Goal: Task Accomplishment & Management: Complete application form

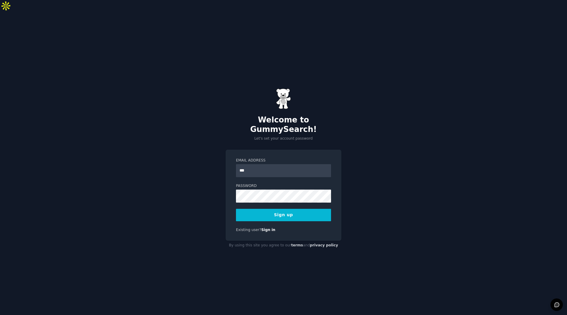
type input "**********"
click at [274, 209] on button "Sign up" at bounding box center [283, 215] width 95 height 12
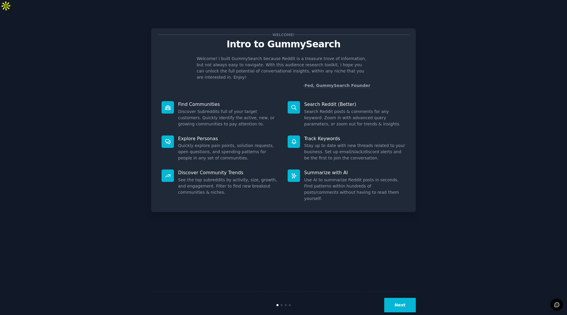
click at [404, 300] on button "Next" at bounding box center [401, 305] width 32 height 14
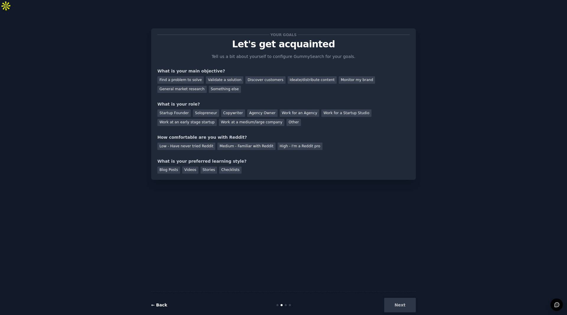
click at [156, 302] on link "← Back" at bounding box center [159, 304] width 16 height 5
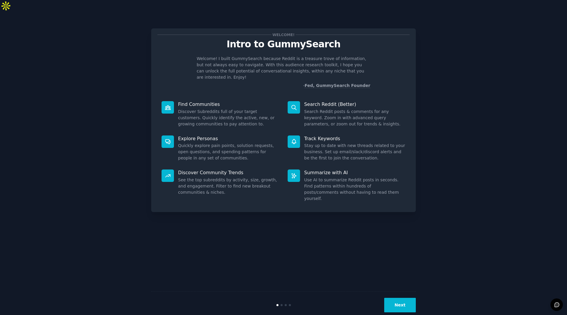
click at [402, 298] on button "Next" at bounding box center [401, 305] width 32 height 14
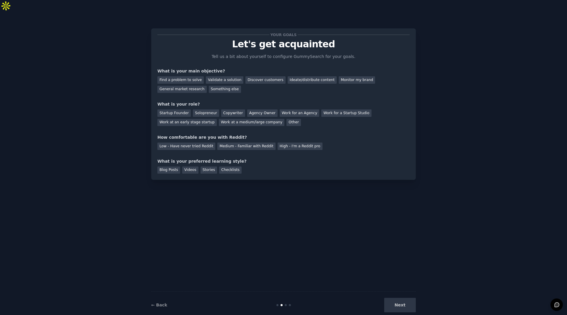
click at [407, 298] on div "Next" at bounding box center [372, 305] width 88 height 14
click at [398, 298] on div "Next" at bounding box center [372, 305] width 88 height 14
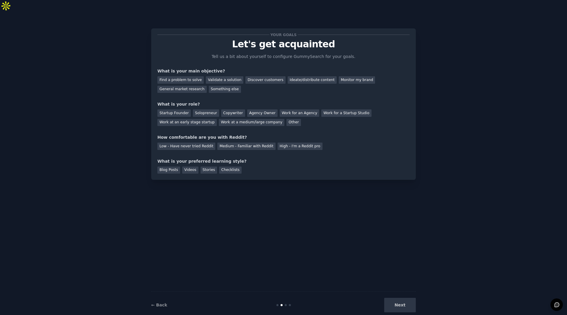
click at [233, 256] on div "Your goals Let's get acquainted Tell us a bit about yourself to configure Gummy…" at bounding box center [283, 169] width 265 height 298
click at [207, 86] on div "General market research" at bounding box center [182, 89] width 49 height 7
click at [194, 76] on div "Find a problem to solve" at bounding box center [181, 79] width 46 height 7
click at [207, 86] on div "General market research" at bounding box center [182, 89] width 49 height 7
click at [219, 119] on div "Work at a medium/large company" at bounding box center [252, 122] width 66 height 7
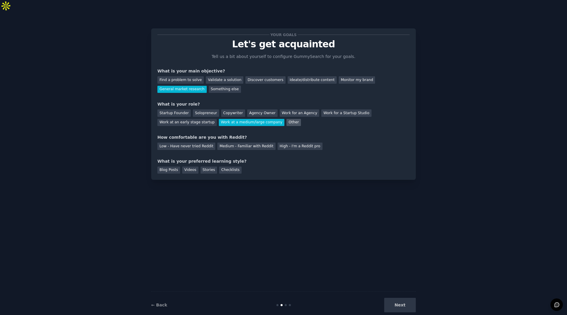
click at [287, 119] on div "Other" at bounding box center [294, 122] width 14 height 7
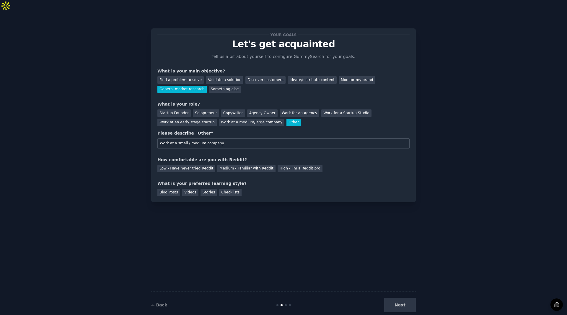
type input "Work at a small / medium company"
click at [188, 139] on div "Your goals Let's get acquainted Tell us a bit about yourself to configure Gummy…" at bounding box center [284, 115] width 252 height 161
click at [165, 165] on div "Low - Have never tried Reddit" at bounding box center [187, 168] width 58 height 7
click at [169, 189] on div "Blog Posts" at bounding box center [169, 192] width 23 height 7
drag, startPoint x: 189, startPoint y: 182, endPoint x: 194, endPoint y: 182, distance: 4.7
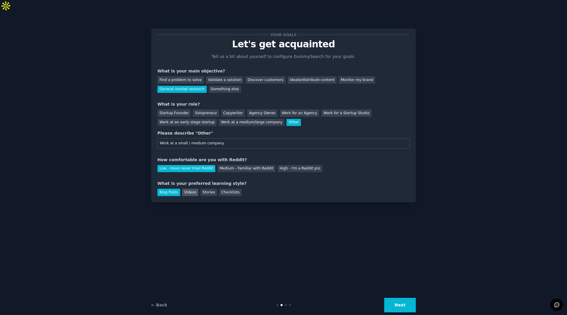
click at [189, 189] on div "Videos" at bounding box center [190, 192] width 16 height 7
click at [207, 189] on div "Stories" at bounding box center [209, 192] width 17 height 7
click at [219, 189] on div "Checklists" at bounding box center [230, 192] width 22 height 7
click at [177, 189] on div "Blog Posts" at bounding box center [169, 192] width 23 height 7
click at [204, 189] on div "Stories" at bounding box center [209, 192] width 17 height 7
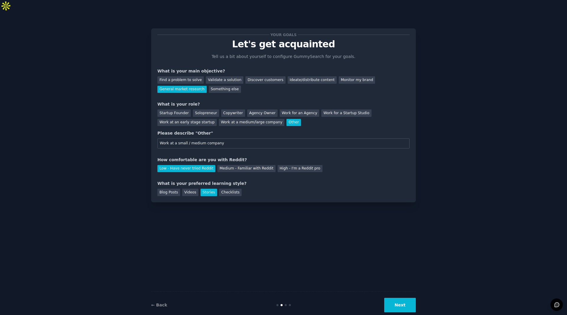
click at [398, 298] on button "Next" at bounding box center [401, 305] width 32 height 14
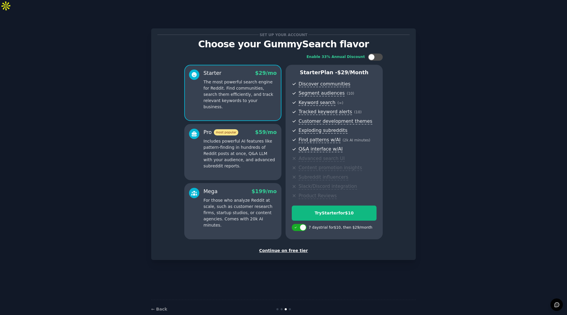
click at [296, 247] on div "Continue on free tier" at bounding box center [284, 250] width 252 height 6
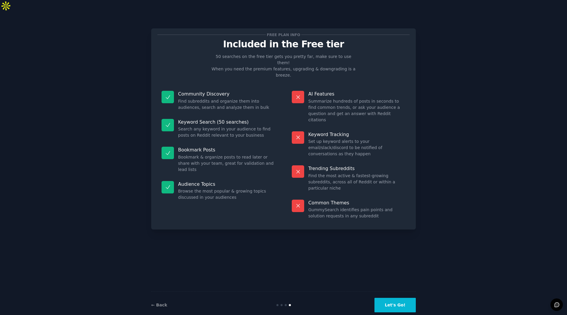
click at [383, 298] on button "Let's Go!" at bounding box center [395, 305] width 41 height 14
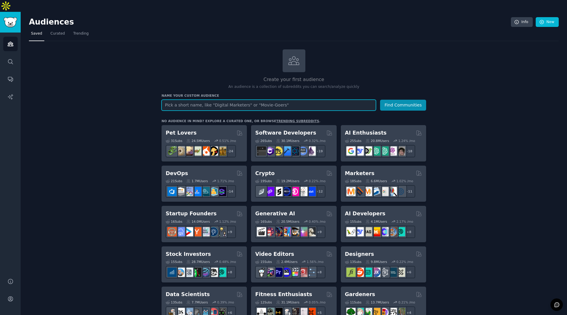
drag, startPoint x: 180, startPoint y: 89, endPoint x: 179, endPoint y: 95, distance: 6.0
click at [180, 100] on input "text" at bounding box center [269, 105] width 215 height 11
paste input "r/legaltech"
type input "r/legaltech"
click at [380, 100] on button "Find Communities" at bounding box center [403, 105] width 46 height 11
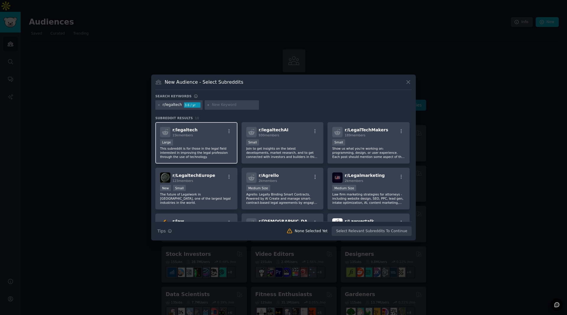
click at [182, 137] on div "r/ legaltech 15k members Large This subreddit is for those in the legal field i…" at bounding box center [196, 143] width 82 height 42
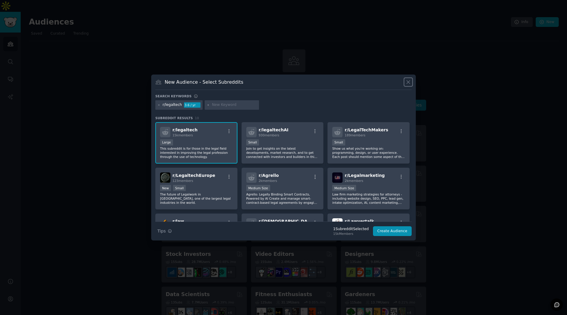
click at [406, 82] on icon at bounding box center [408, 82] width 6 height 6
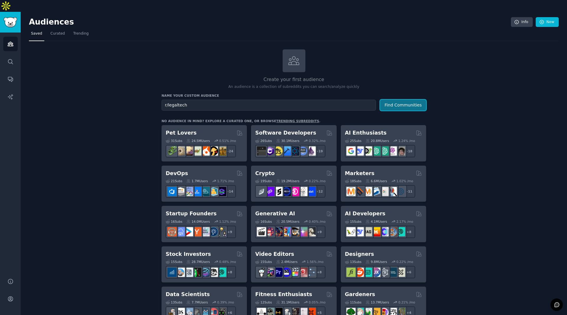
click at [408, 100] on button "Find Communities" at bounding box center [403, 105] width 46 height 11
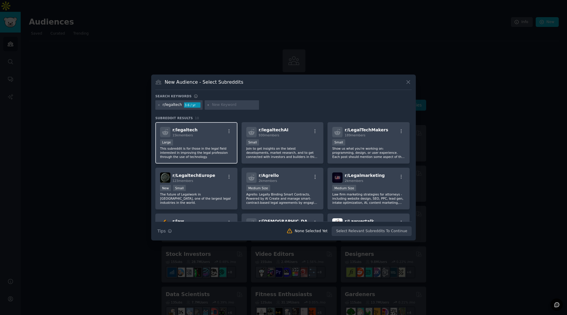
click at [220, 135] on div "r/ legaltech 15k members" at bounding box center [196, 132] width 73 height 10
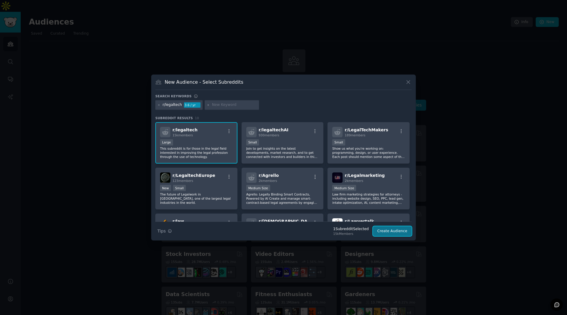
click at [388, 233] on button "Create Audience" at bounding box center [392, 231] width 39 height 10
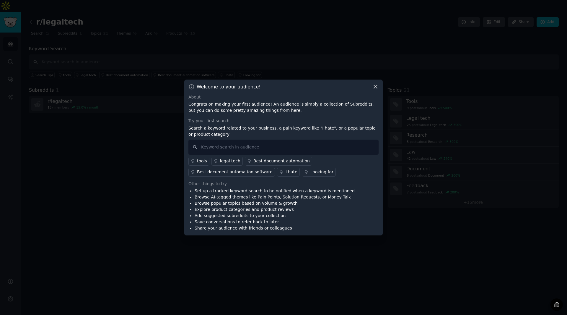
click at [375, 86] on icon at bounding box center [375, 86] width 3 height 3
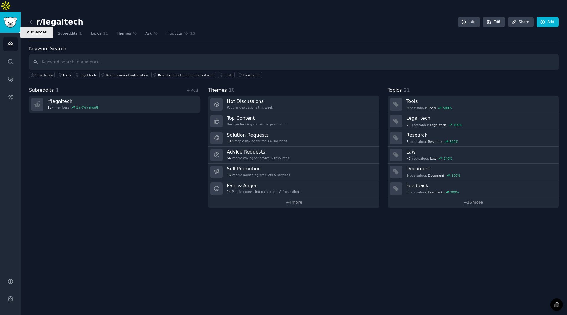
click at [6, 37] on link "Audiences" at bounding box center [10, 44] width 14 height 14
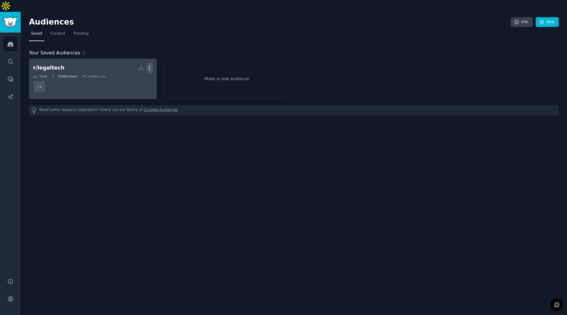
click at [151, 65] on icon "button" at bounding box center [150, 68] width 6 height 6
click at [134, 77] on p "Delete" at bounding box center [134, 80] width 14 height 6
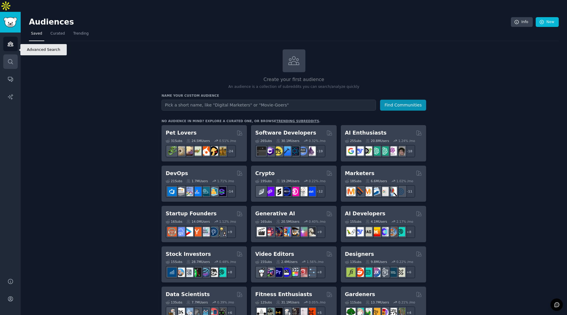
click at [10, 59] on icon "Sidebar" at bounding box center [10, 62] width 6 height 6
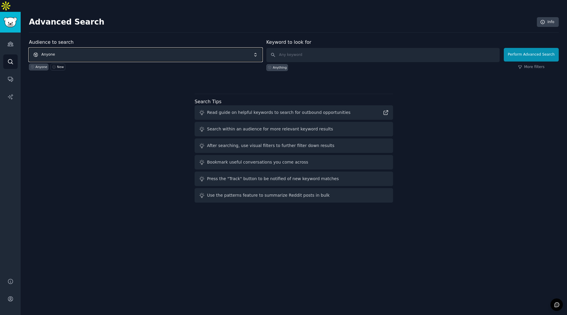
click at [99, 48] on span "Anyone" at bounding box center [145, 55] width 233 height 14
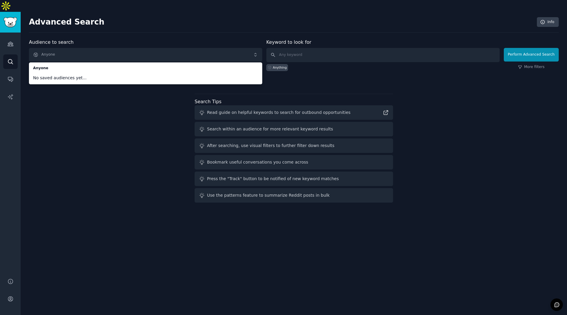
drag, startPoint x: 68, startPoint y: 129, endPoint x: 23, endPoint y: 97, distance: 54.9
click at [67, 129] on div "Audience to search Anyone Anyone No saved audiences yet... Anyone New Keyword t…" at bounding box center [294, 122] width 530 height 166
